Goal: Understand process/instructions: Learn how to perform a task or action

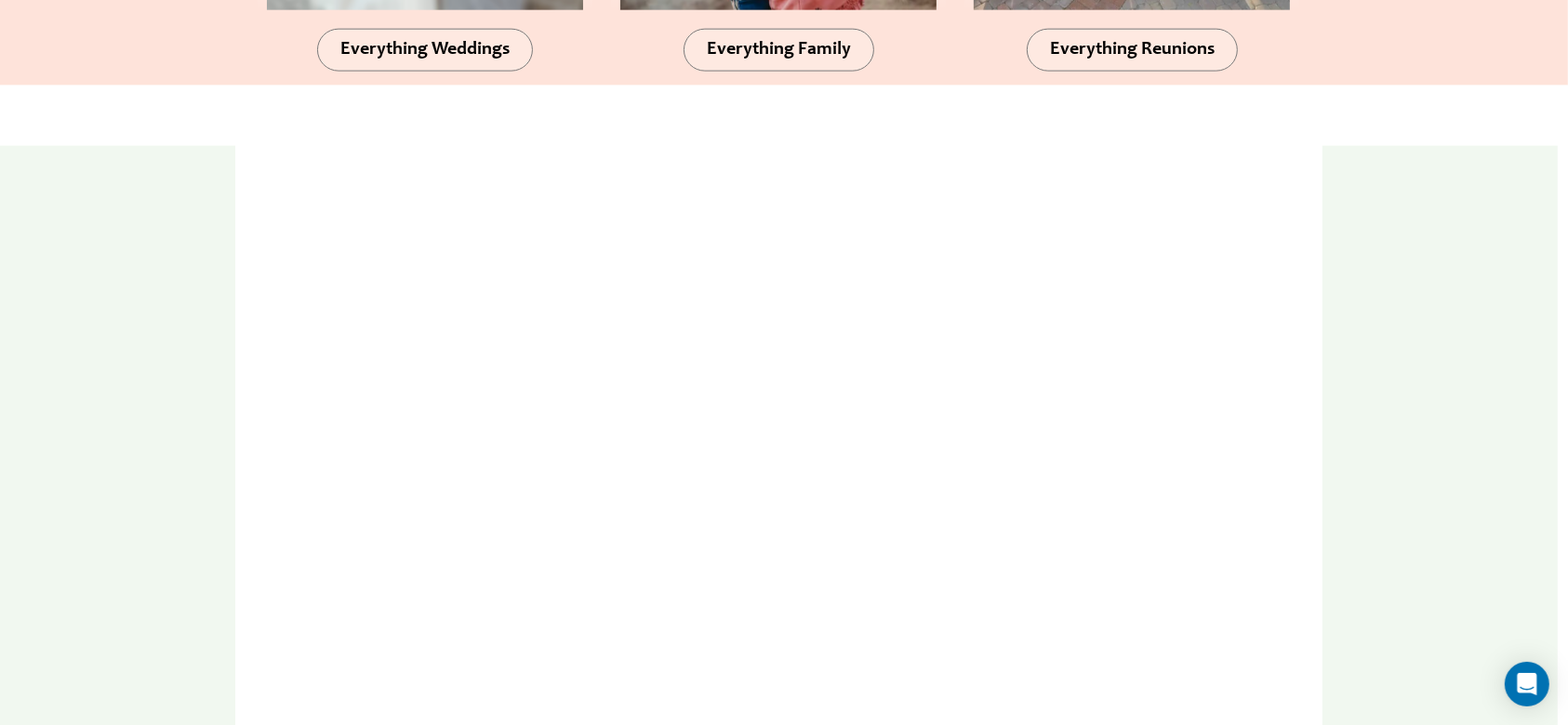
scroll to position [2604, 0]
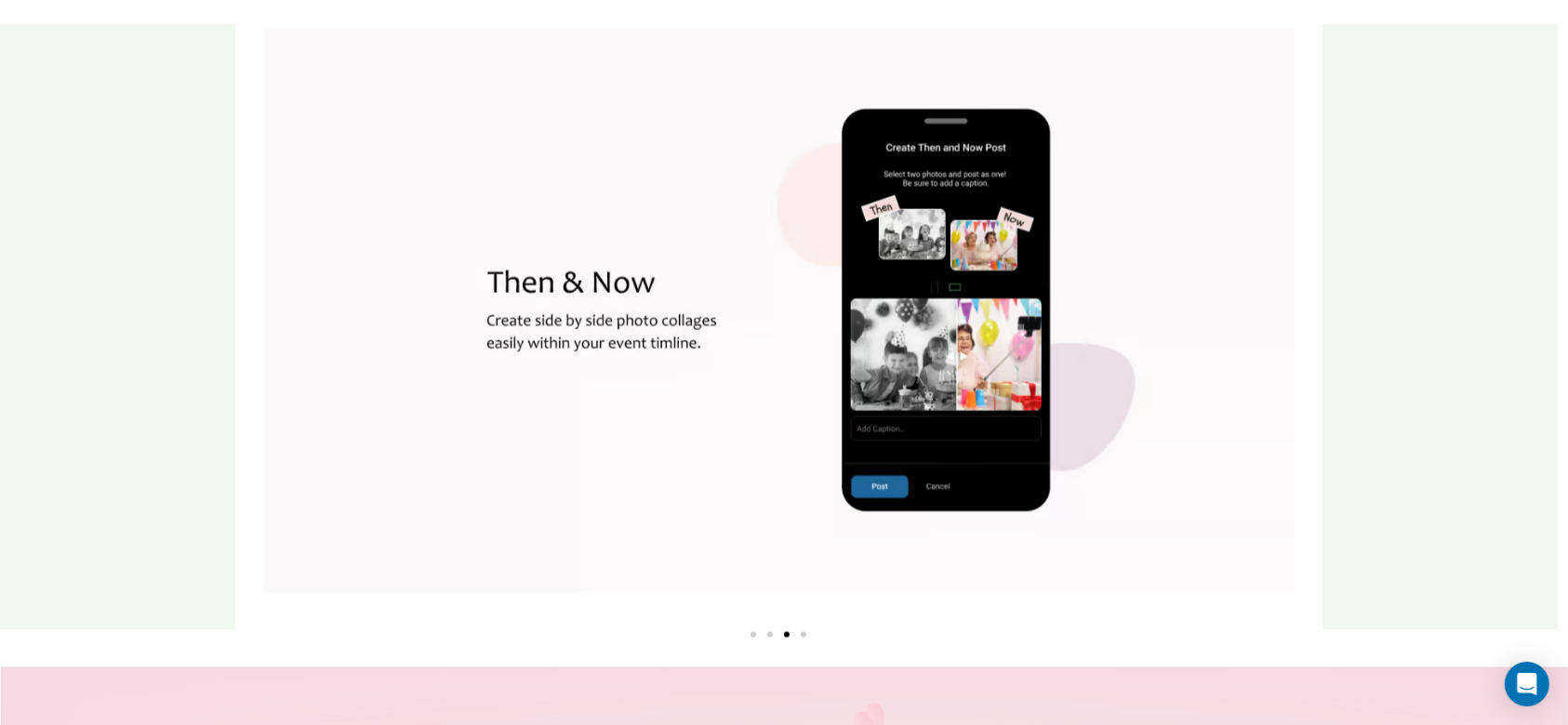
click at [751, 633] on div "Image Carousel" at bounding box center [779, 633] width 1068 height 23
click at [750, 642] on div "Image Carousel" at bounding box center [779, 633] width 1068 height 23
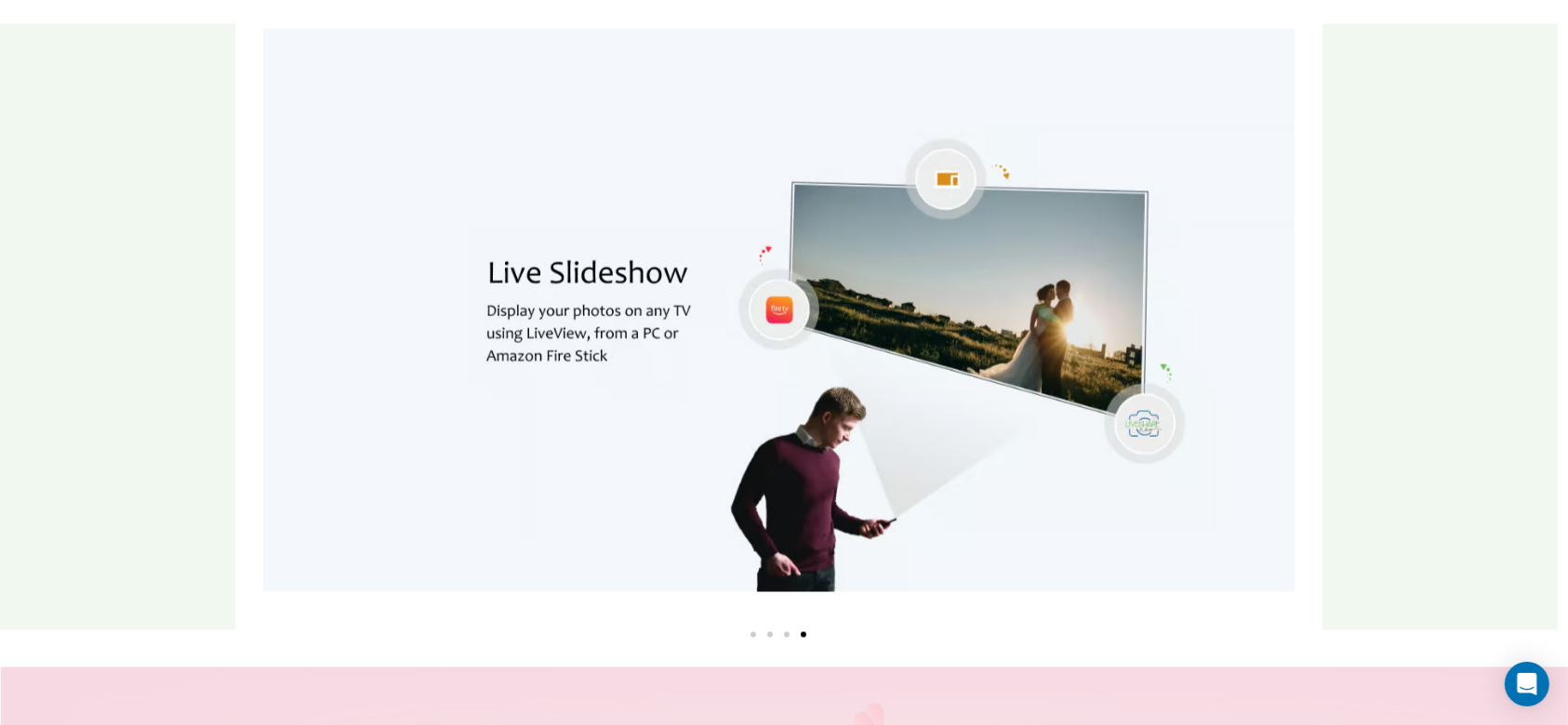
click at [769, 638] on span "Go to slide 2" at bounding box center [770, 635] width 6 height 6
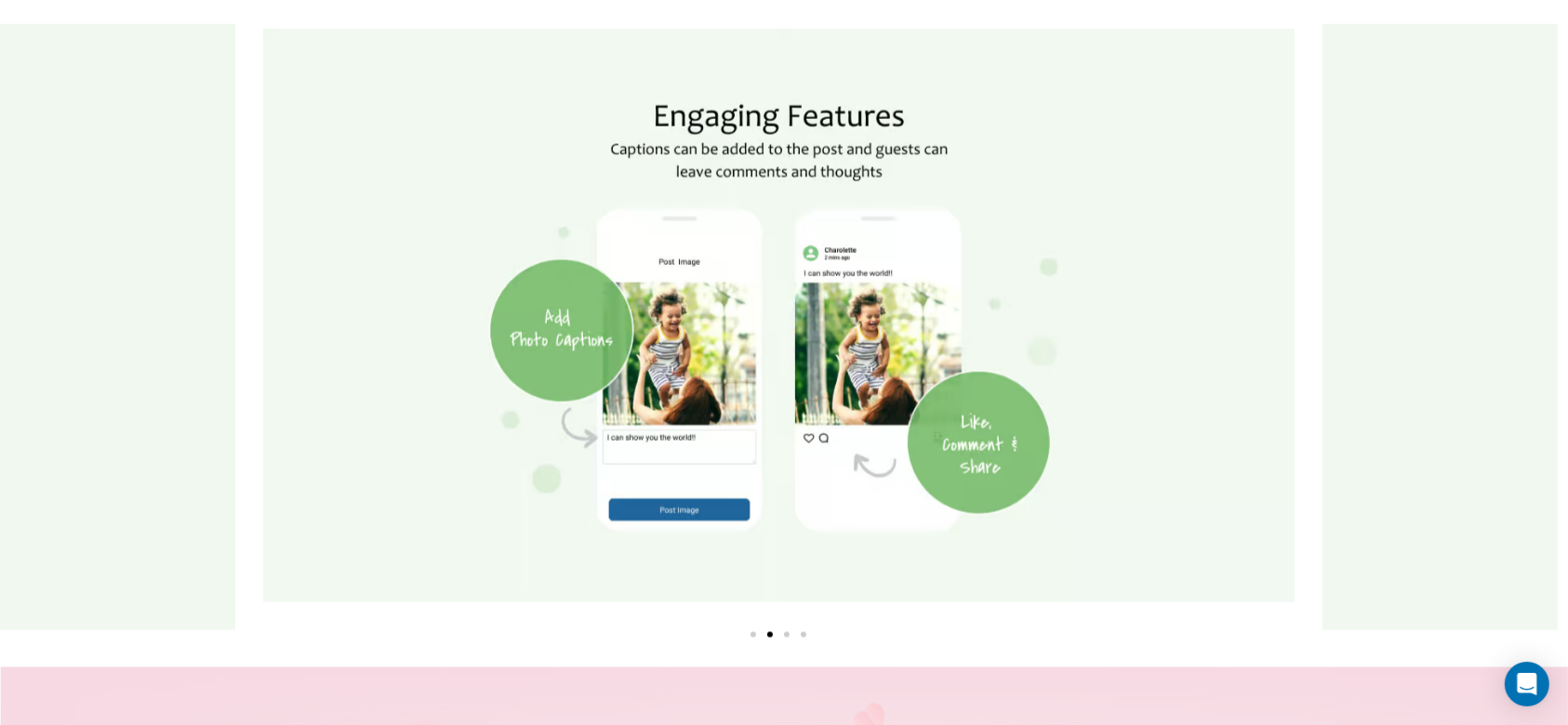
click at [790, 637] on div "Image Carousel" at bounding box center [779, 633] width 1068 height 23
click at [774, 638] on div "Image Carousel" at bounding box center [779, 633] width 1068 height 23
click at [785, 642] on div "Image Carousel" at bounding box center [779, 633] width 1068 height 23
click at [784, 636] on span "Go to slide 3" at bounding box center [786, 635] width 6 height 6
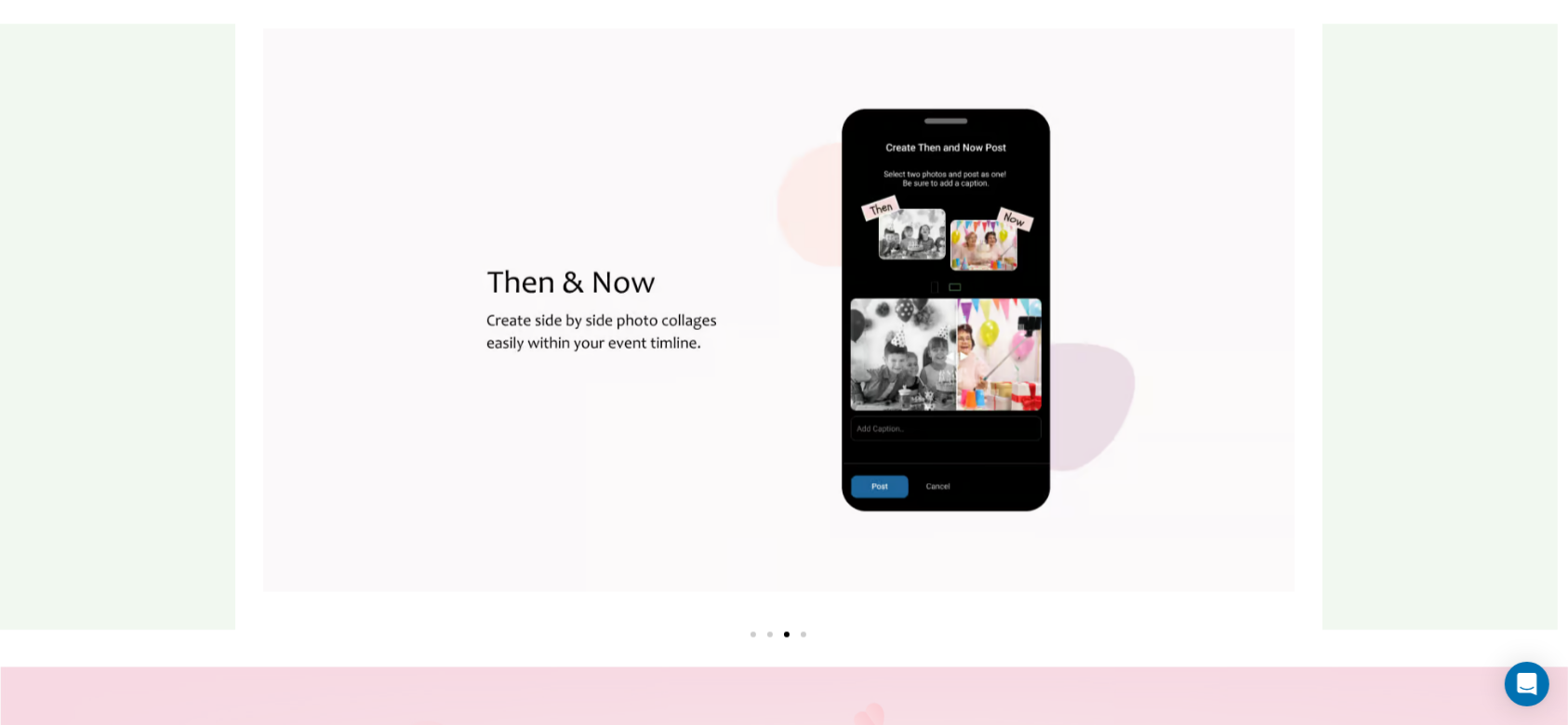
click at [801, 637] on span "Go to slide 4" at bounding box center [803, 635] width 6 height 6
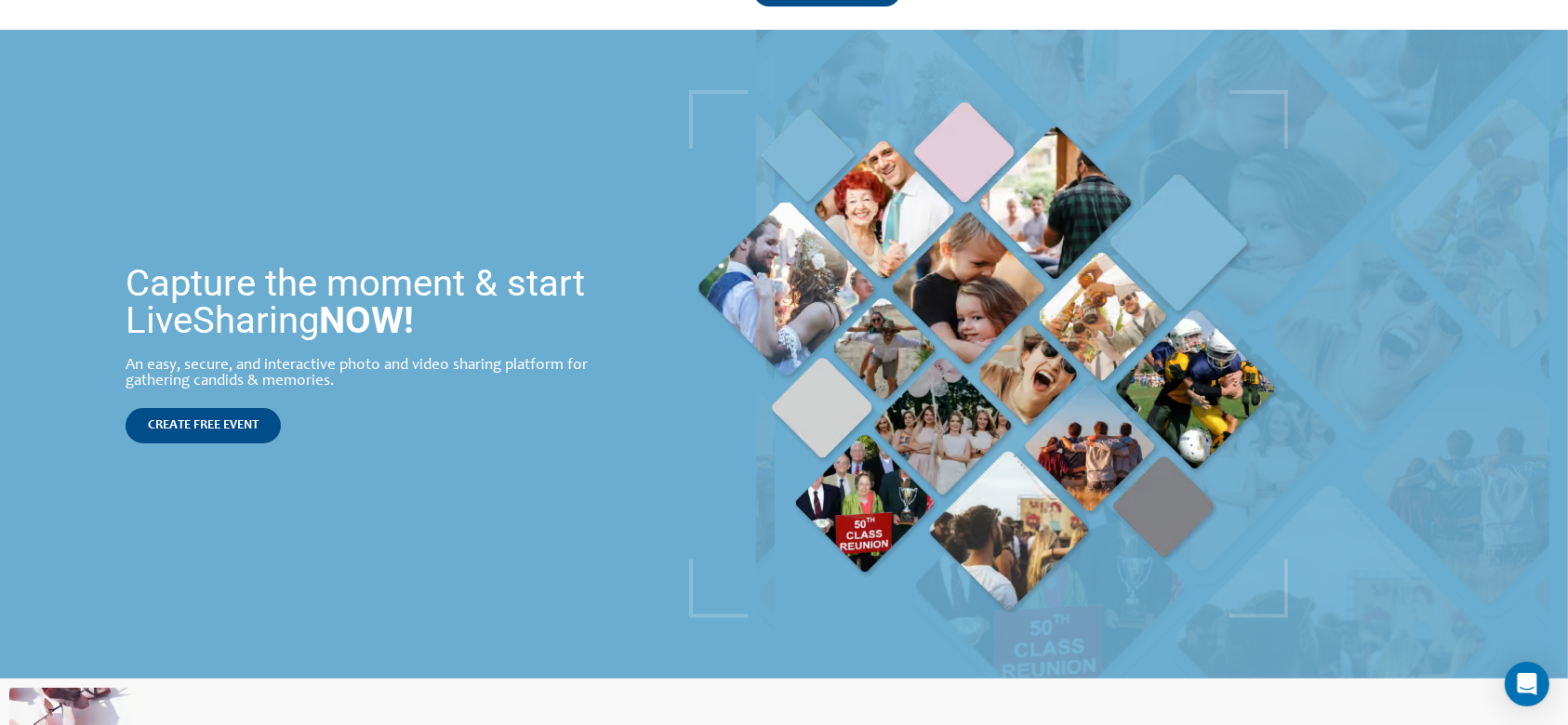
scroll to position [0, 0]
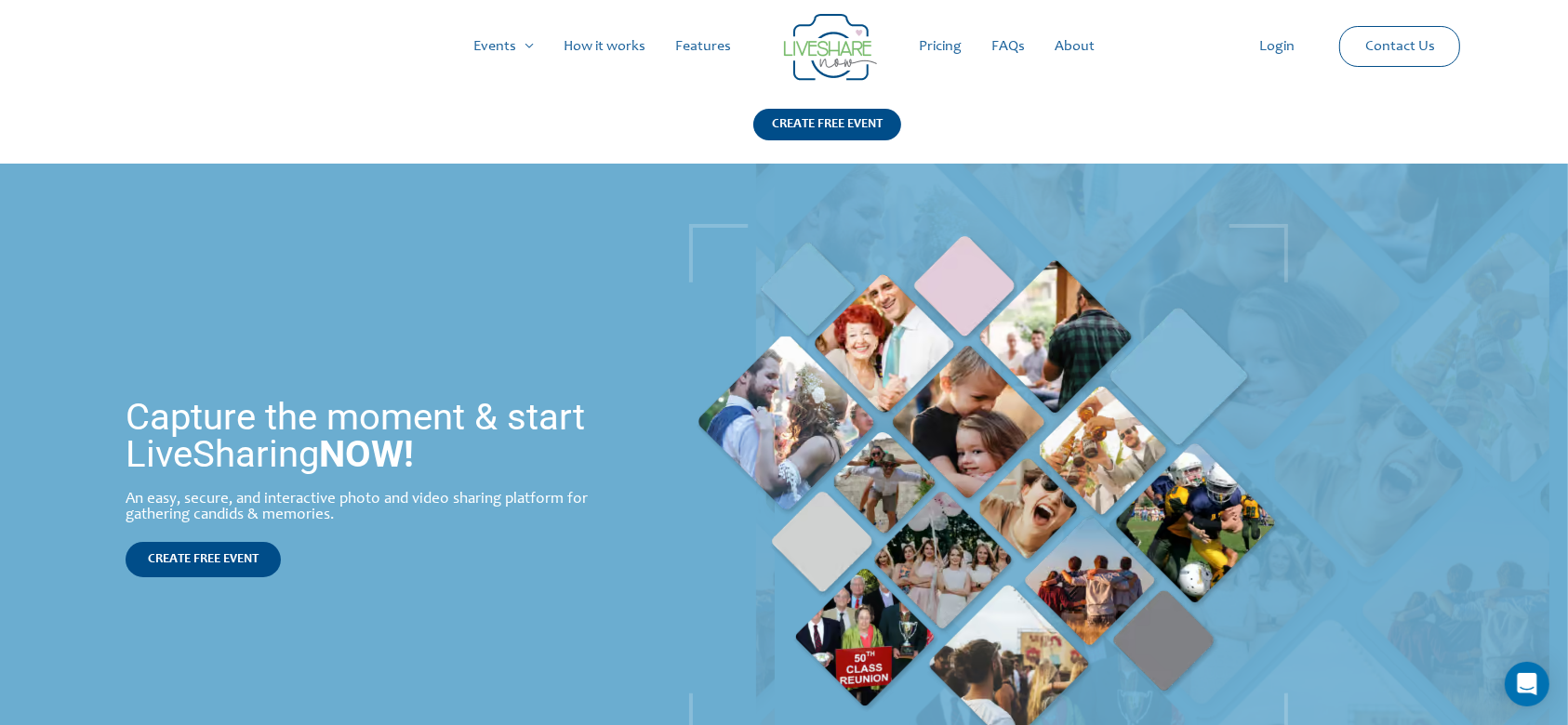
click at [700, 45] on link "Features" at bounding box center [703, 46] width 86 height 60
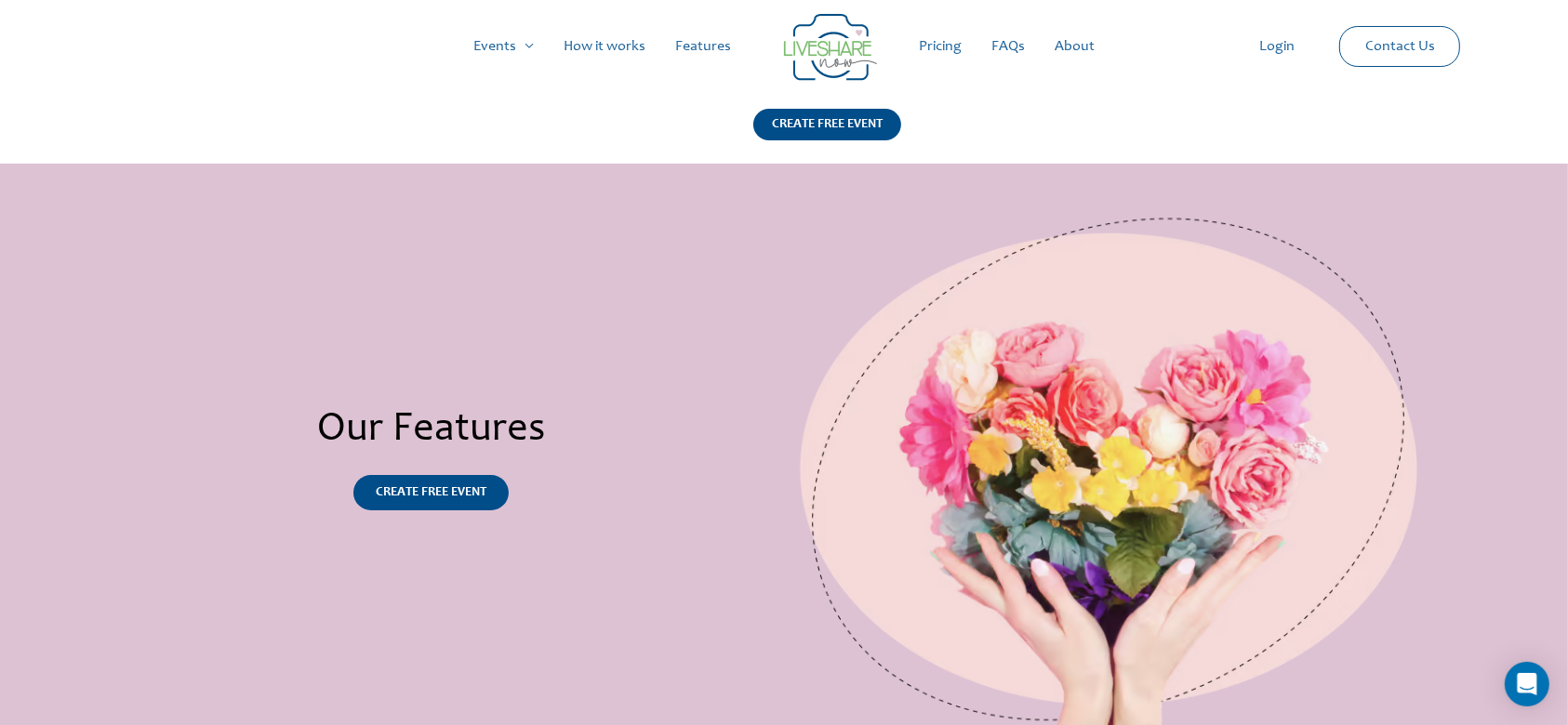
click at [612, 43] on link "How it works" at bounding box center [604, 46] width 112 height 60
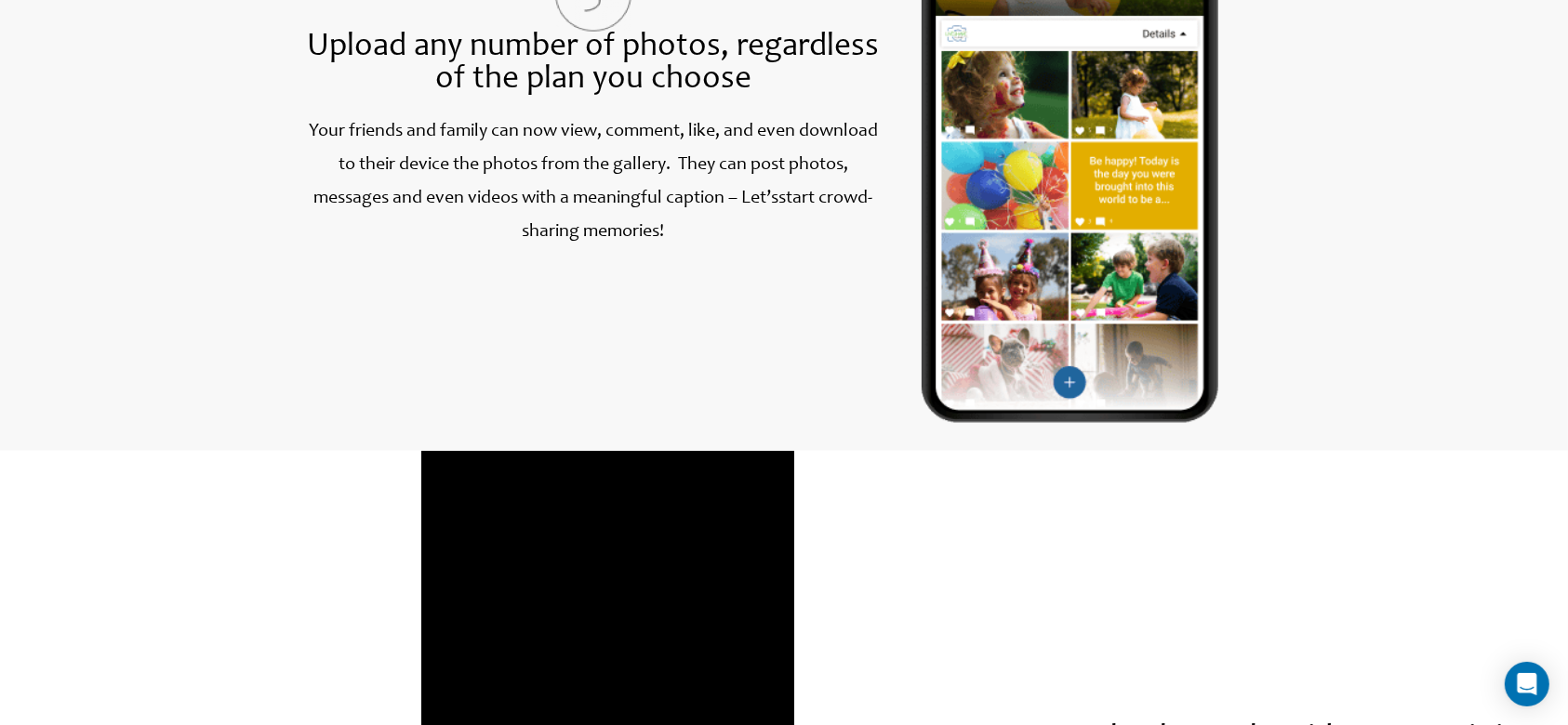
scroll to position [2232, 0]
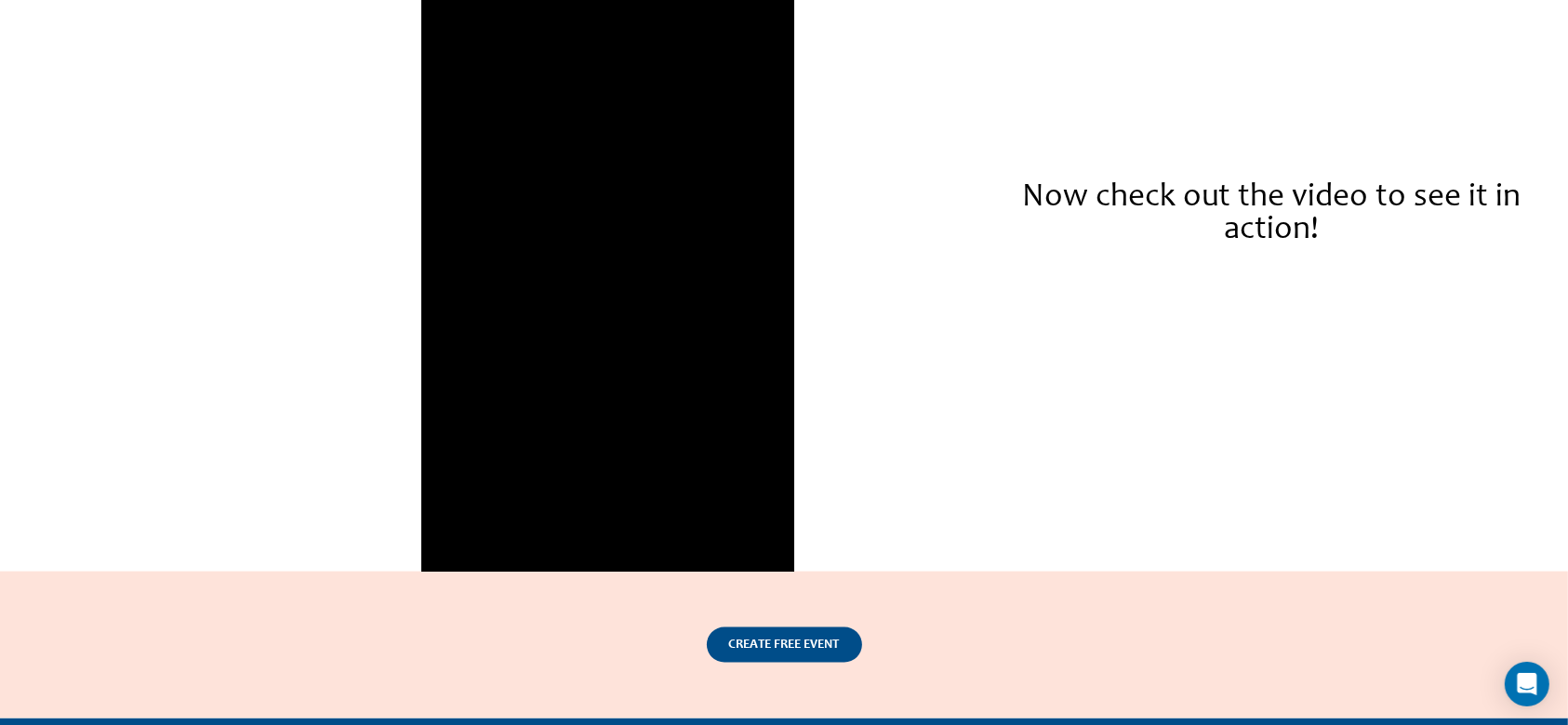
scroll to position [1988, 0]
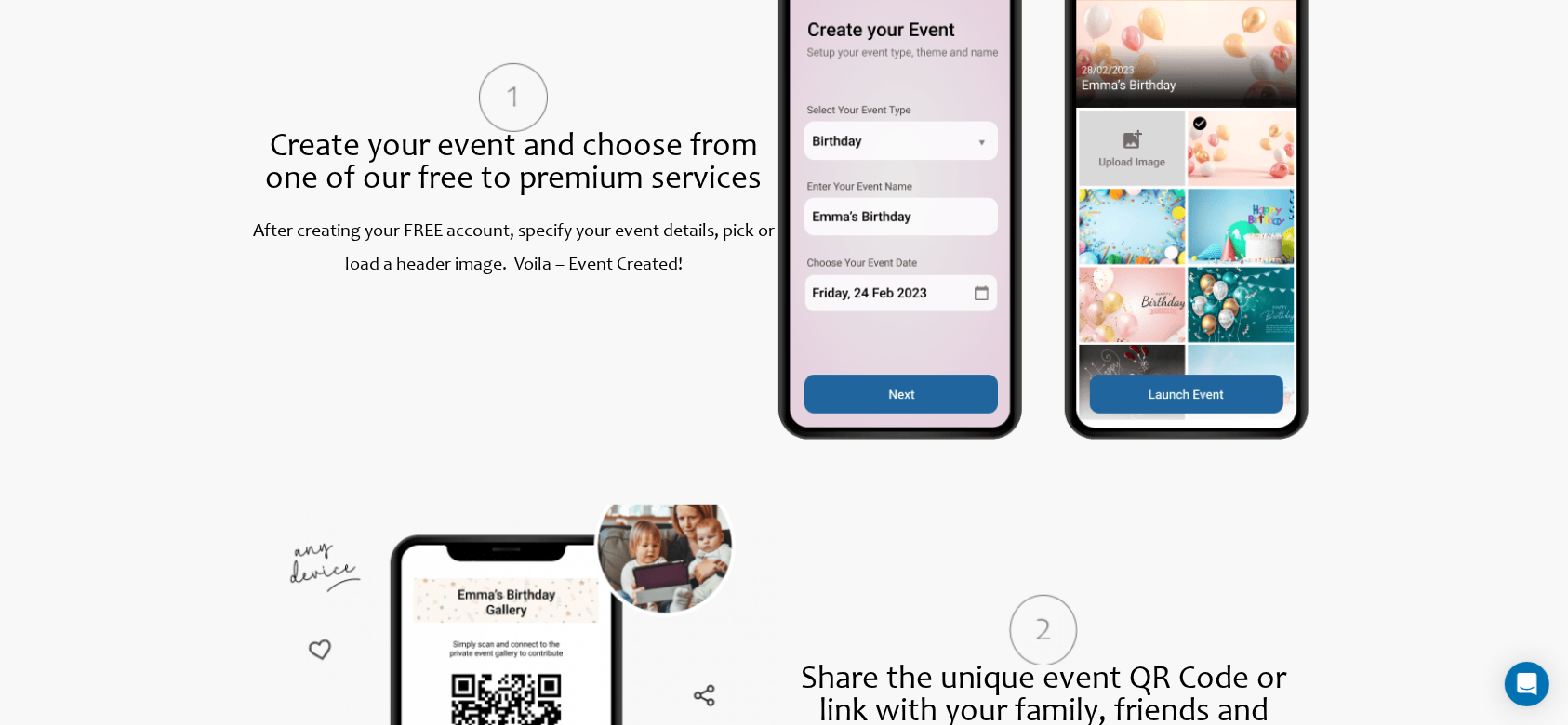
scroll to position [495, 0]
